Goal: Find contact information: Find contact information

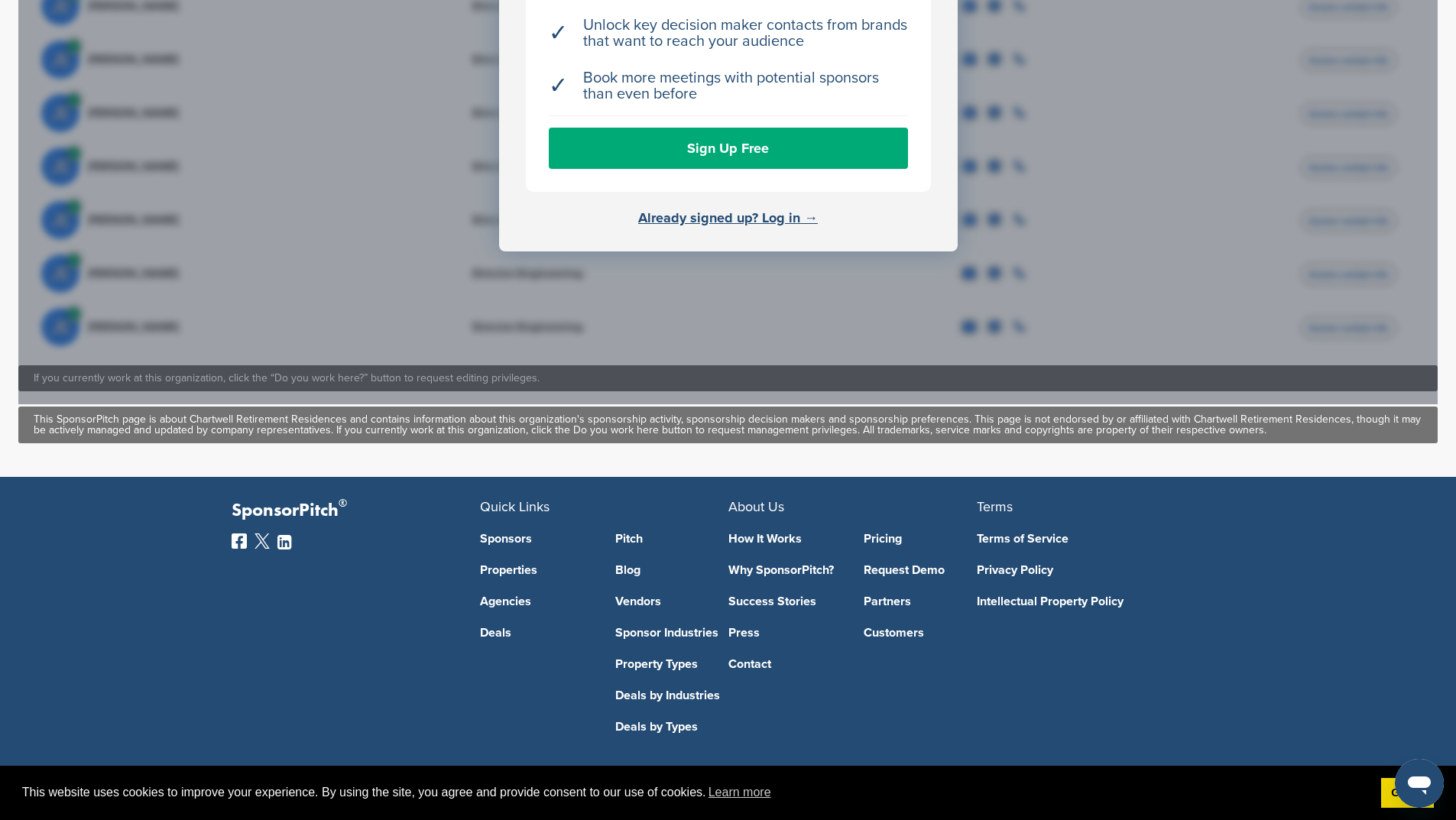
scroll to position [707, 0]
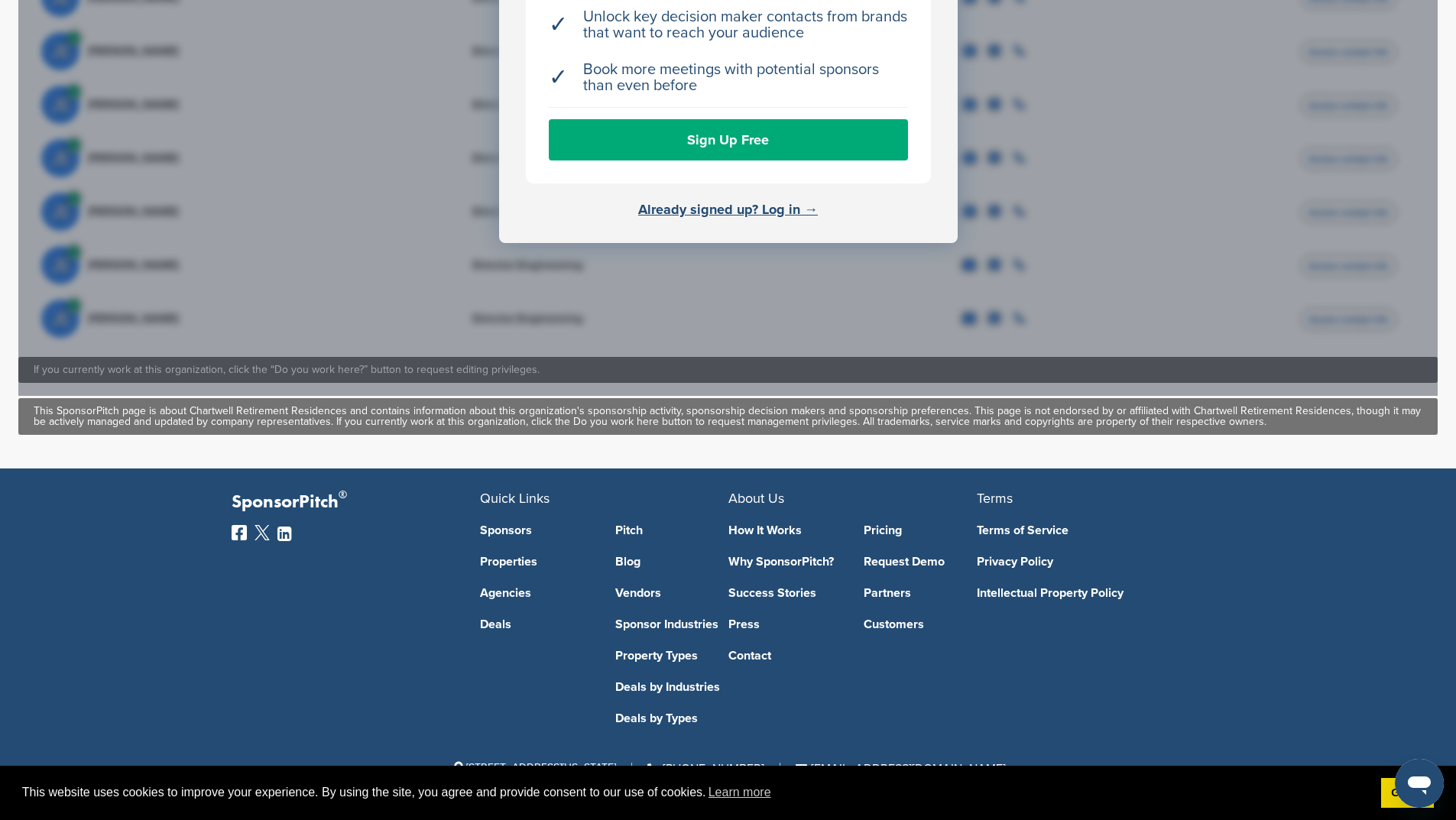
click at [744, 655] on link "Contact" at bounding box center [785, 656] width 113 height 12
click at [1386, 795] on link "Got it!" at bounding box center [1408, 794] width 53 height 30
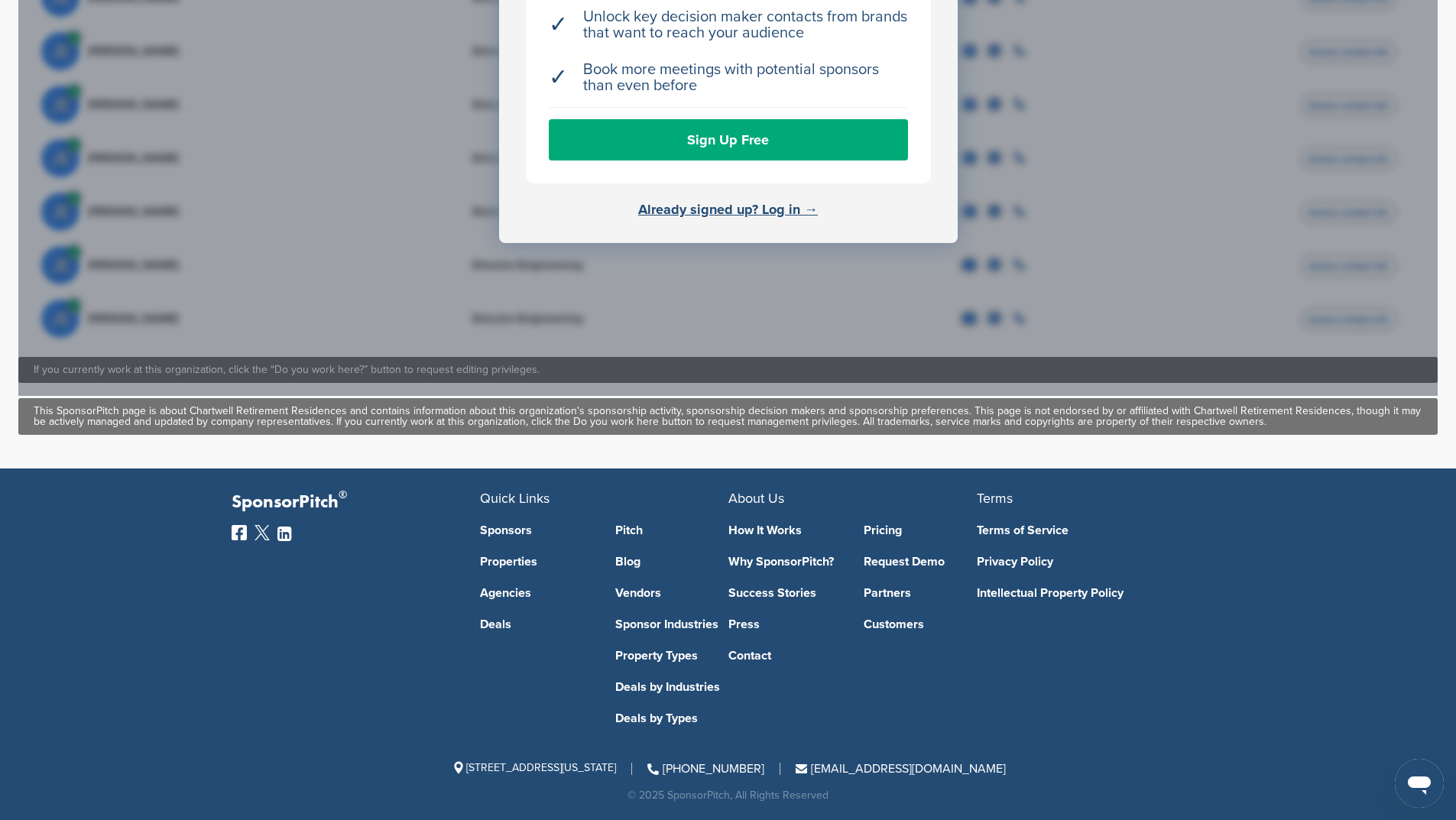
click at [630, 530] on link "Pitch" at bounding box center [672, 530] width 113 height 12
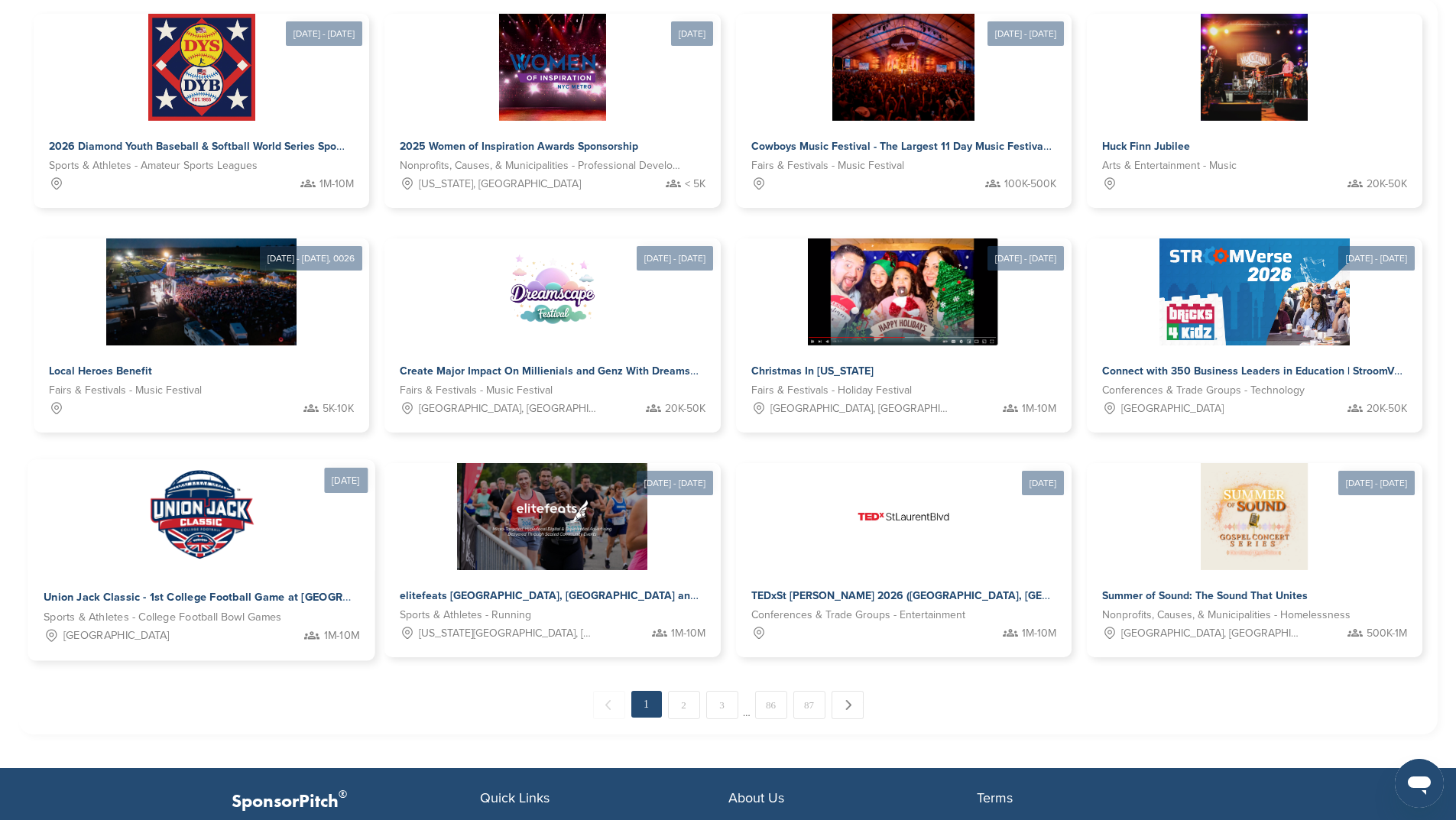
scroll to position [565, 0]
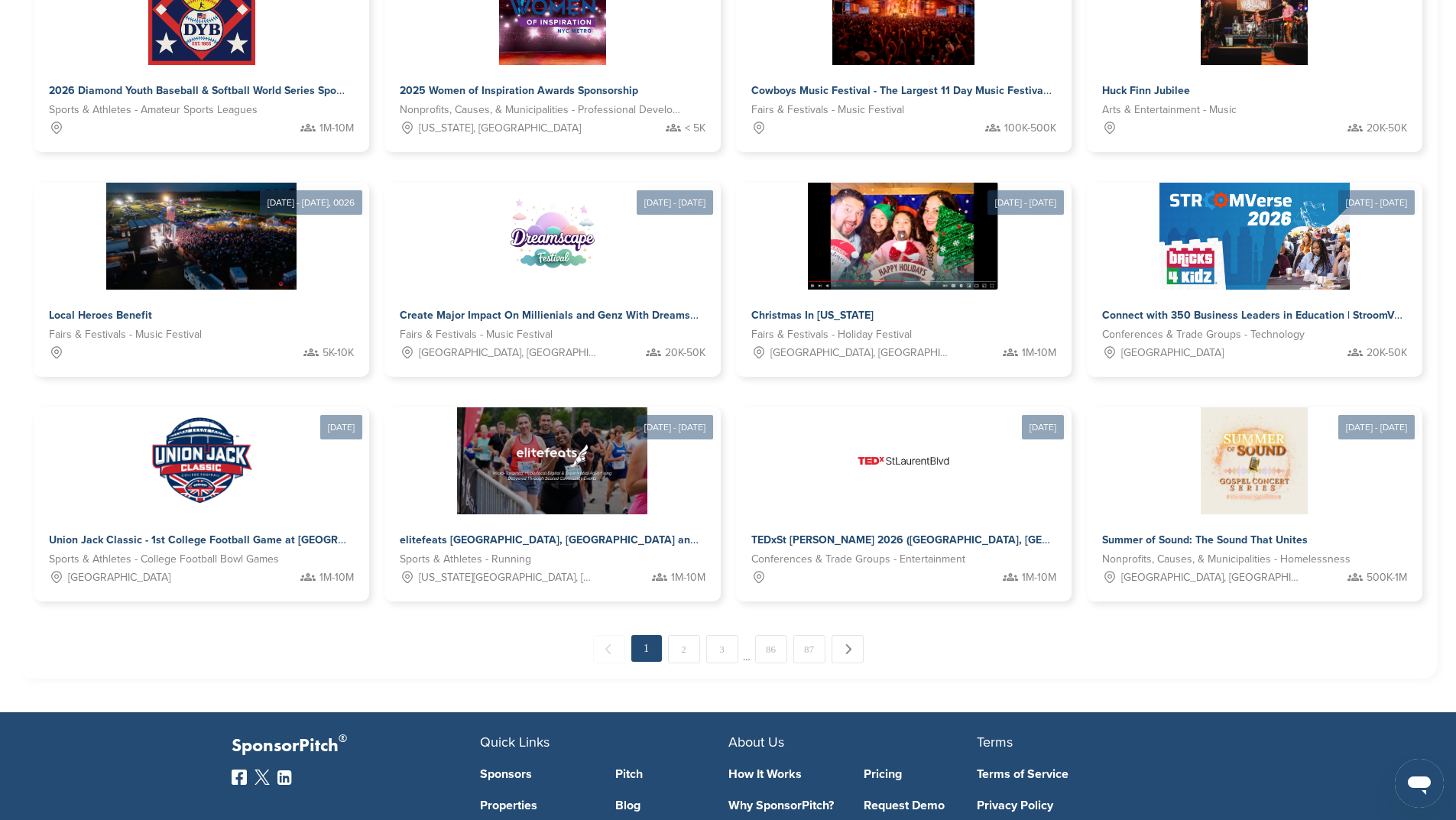
click at [771, 768] on link "How It Works" at bounding box center [785, 774] width 113 height 12
